Goal: Information Seeking & Learning: Learn about a topic

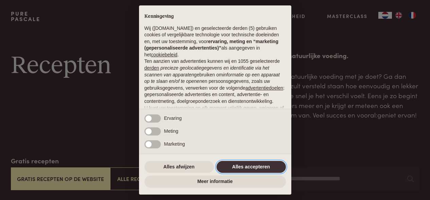
click at [247, 166] on button "Alles accepteren" at bounding box center [251, 167] width 69 height 12
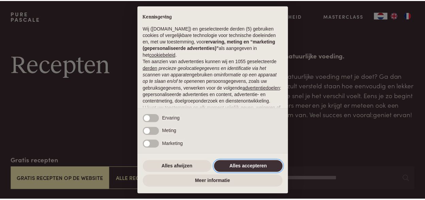
scroll to position [73, 0]
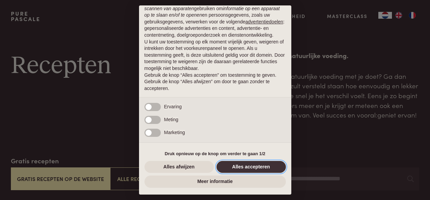
click at [239, 168] on button "Alles accepteren" at bounding box center [251, 167] width 69 height 12
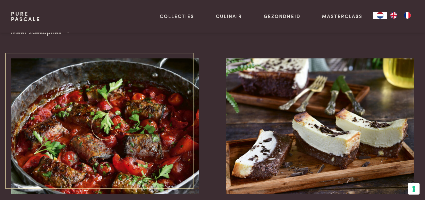
scroll to position [183, 0]
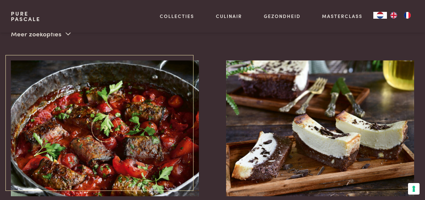
click at [131, 107] on img at bounding box center [105, 129] width 188 height 136
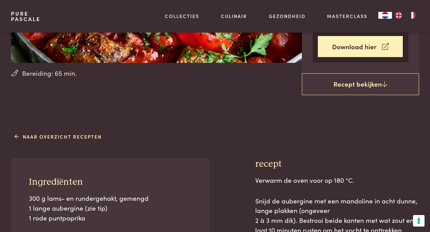
scroll to position [167, 0]
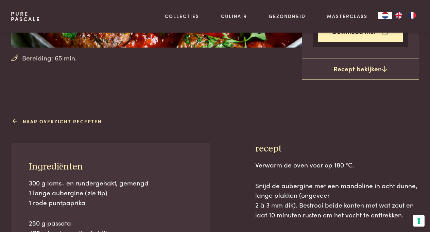
click at [74, 121] on link "Naar overzicht recepten" at bounding box center [58, 121] width 87 height 7
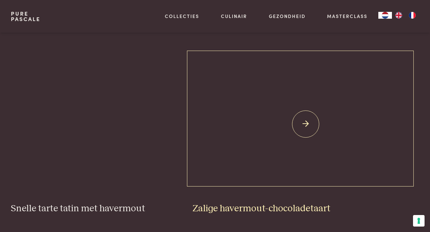
scroll to position [931, 0]
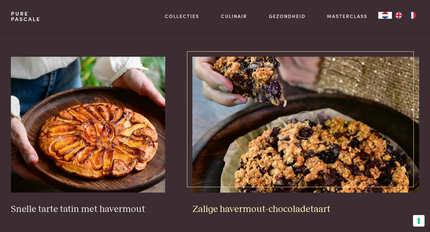
click at [309, 123] on img at bounding box center [305, 125] width 227 height 136
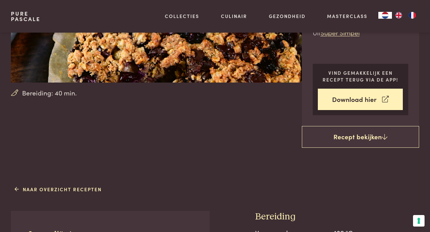
scroll to position [147, 0]
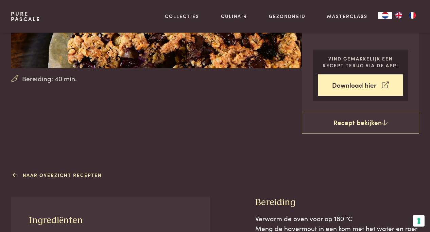
click at [88, 175] on link "Naar overzicht recepten" at bounding box center [58, 175] width 87 height 7
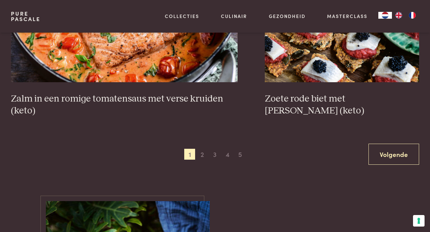
scroll to position [1227, 0]
click at [202, 154] on span "2" at bounding box center [202, 154] width 11 height 11
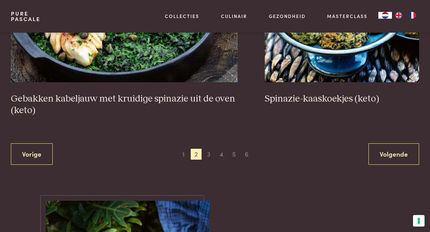
scroll to position [1247, 0]
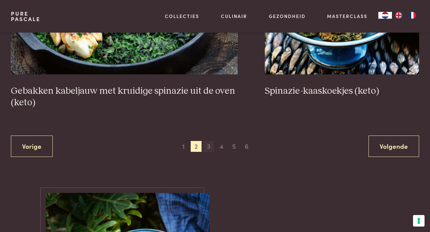
click at [209, 147] on span "3" at bounding box center [208, 146] width 11 height 11
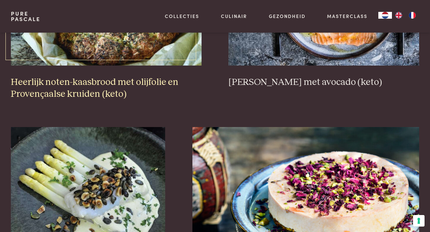
scroll to position [200, 0]
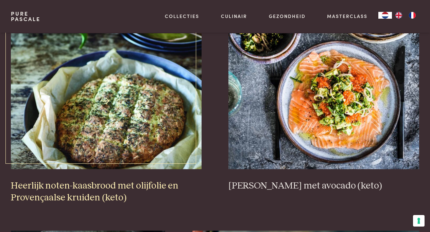
click at [110, 102] on img at bounding box center [106, 101] width 191 height 136
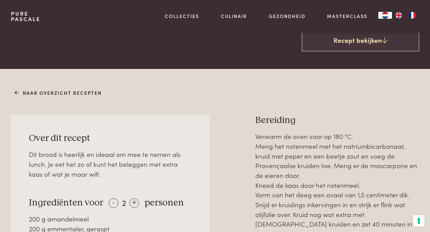
scroll to position [208, 0]
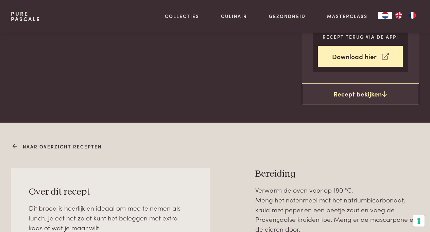
click at [53, 146] on link "Naar overzicht recepten" at bounding box center [58, 146] width 87 height 7
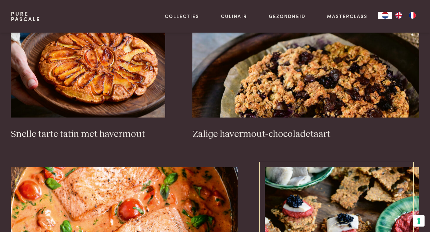
scroll to position [1258, 0]
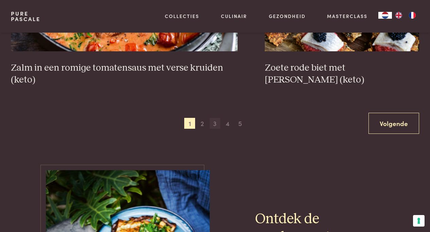
click at [215, 124] on span "3" at bounding box center [215, 123] width 11 height 11
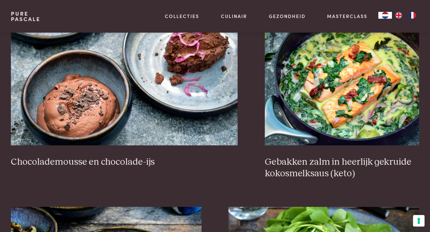
scroll to position [619, 0]
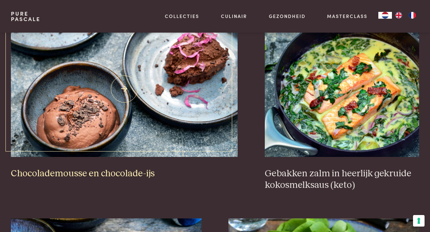
click at [97, 115] on img at bounding box center [124, 89] width 227 height 136
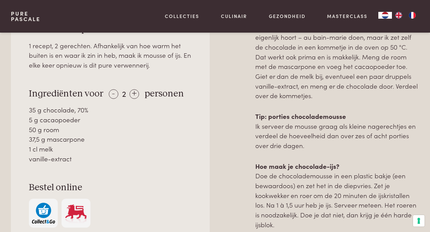
scroll to position [299, 0]
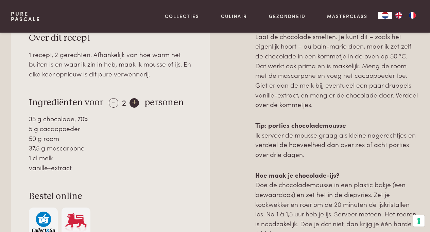
click at [133, 105] on div "+" at bounding box center [135, 103] width 10 height 10
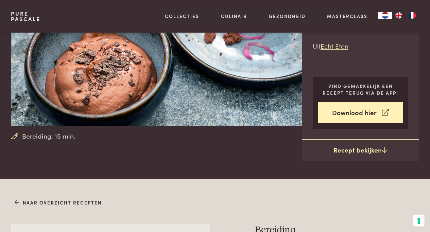
scroll to position [89, 0]
click at [89, 203] on link "Naar overzicht recepten" at bounding box center [58, 203] width 87 height 7
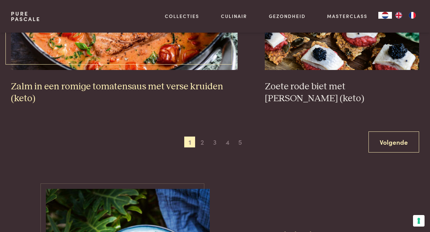
scroll to position [1311, 0]
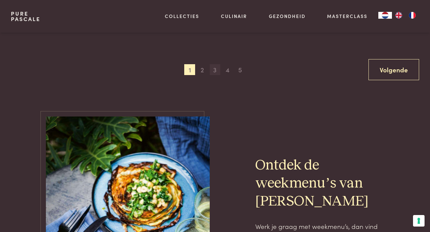
click at [217, 69] on span "3" at bounding box center [215, 69] width 11 height 11
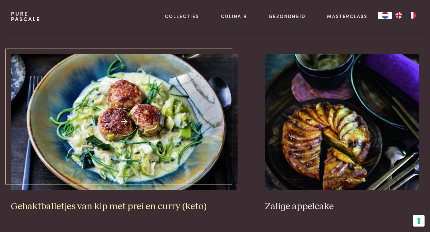
scroll to position [1176, 0]
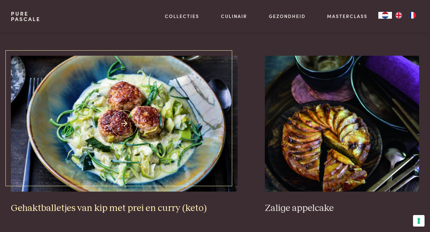
click at [125, 110] on img at bounding box center [124, 124] width 227 height 136
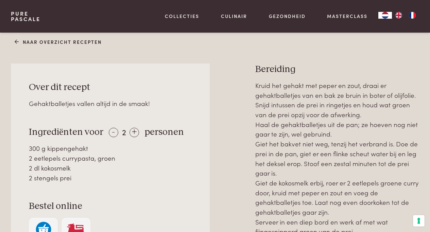
scroll to position [138, 0]
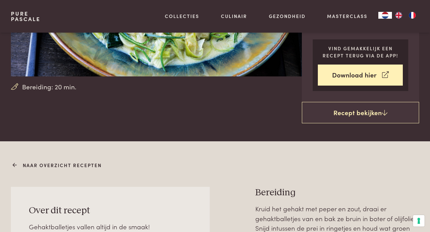
click at [65, 165] on link "Naar overzicht recepten" at bounding box center [58, 165] width 87 height 7
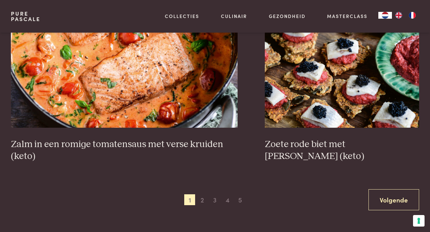
scroll to position [1182, 0]
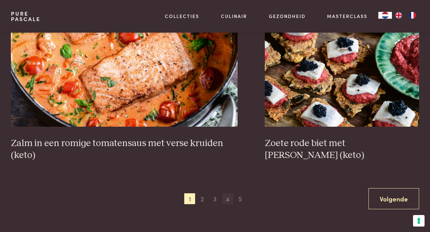
click at [228, 201] on span "4" at bounding box center [227, 198] width 11 height 11
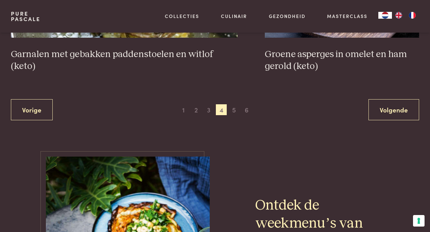
scroll to position [1272, 0]
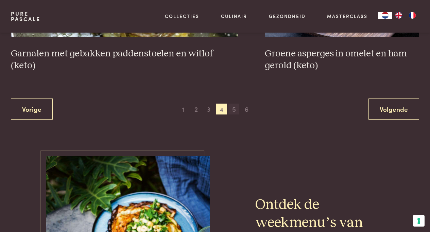
click at [235, 110] on span "5" at bounding box center [233, 109] width 11 height 11
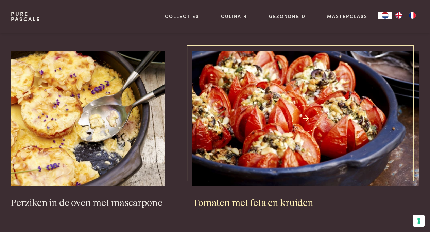
scroll to position [956, 0]
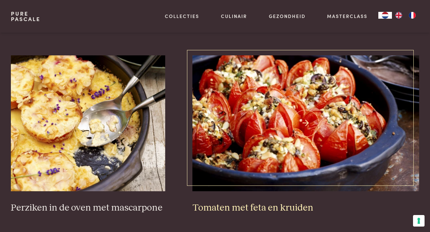
click at [303, 129] on img at bounding box center [305, 123] width 227 height 136
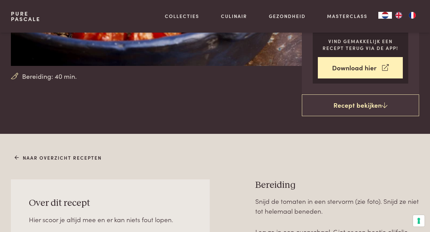
scroll to position [111, 0]
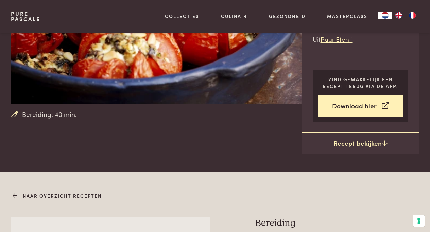
click at [71, 195] on link "Naar overzicht recepten" at bounding box center [58, 195] width 87 height 7
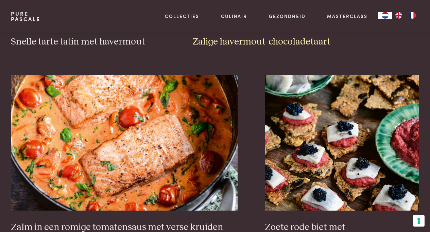
scroll to position [1169, 0]
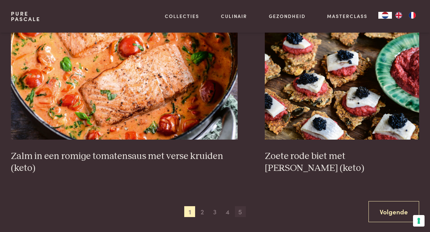
click at [239, 211] on span "5" at bounding box center [240, 211] width 11 height 11
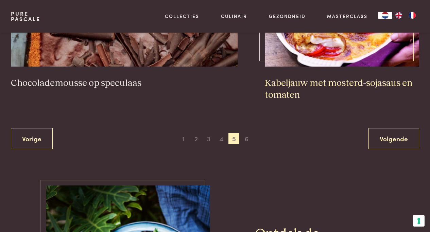
scroll to position [1289, 0]
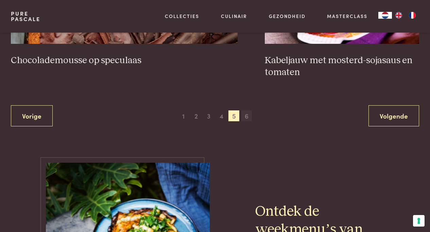
click at [248, 117] on span "6" at bounding box center [246, 115] width 11 height 11
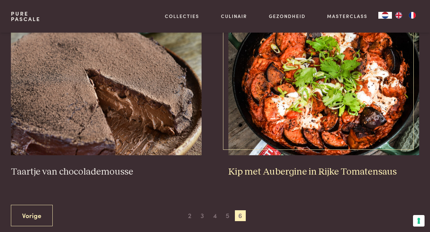
scroll to position [135, 0]
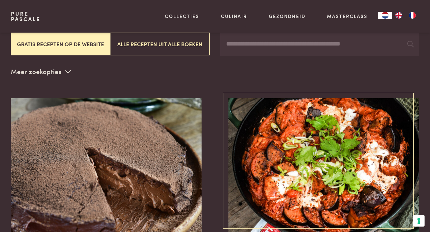
click at [327, 163] on img at bounding box center [323, 166] width 191 height 136
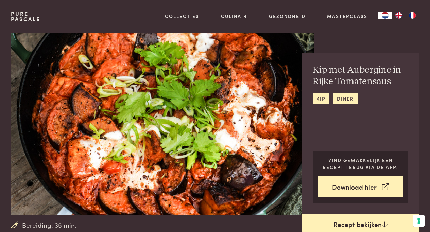
click at [368, 225] on link "Recept bekijken" at bounding box center [361, 225] width 118 height 22
